Goal: Task Accomplishment & Management: Complete application form

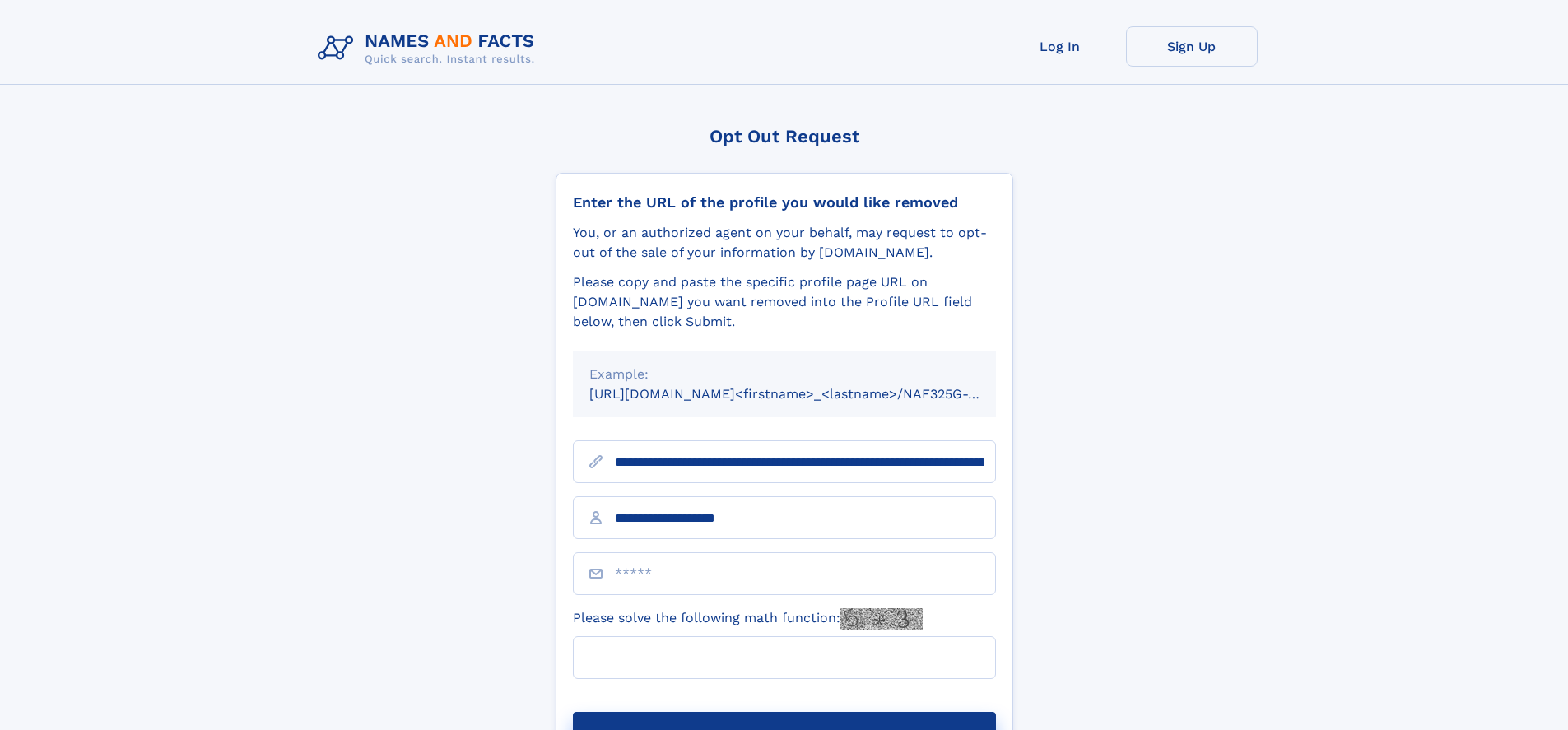
type input "**********"
type input "**"
click at [784, 711] on button "Submit Opt Out Request" at bounding box center [785, 738] width 423 height 53
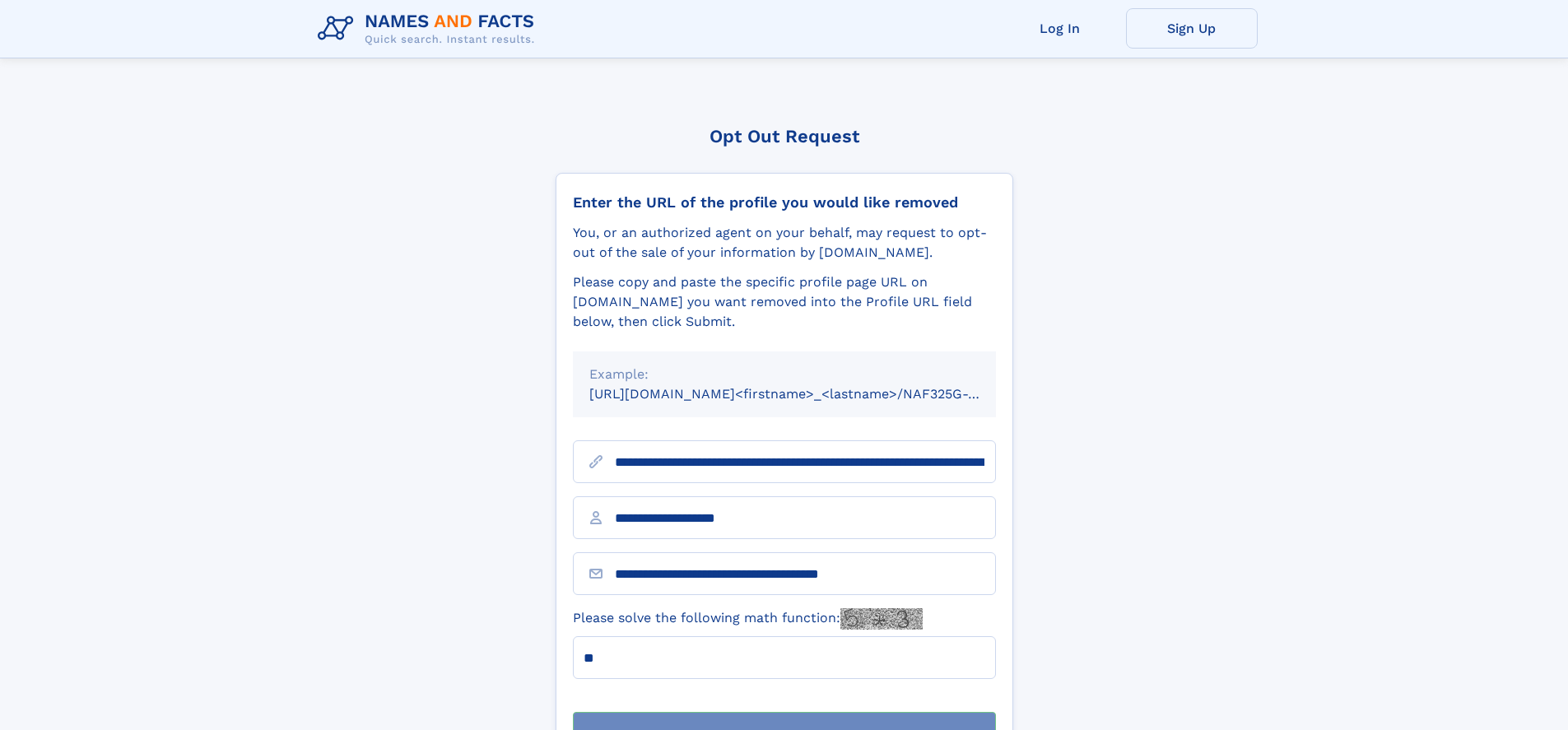
scroll to position [53, 0]
